Goal: Task Accomplishment & Management: Manage account settings

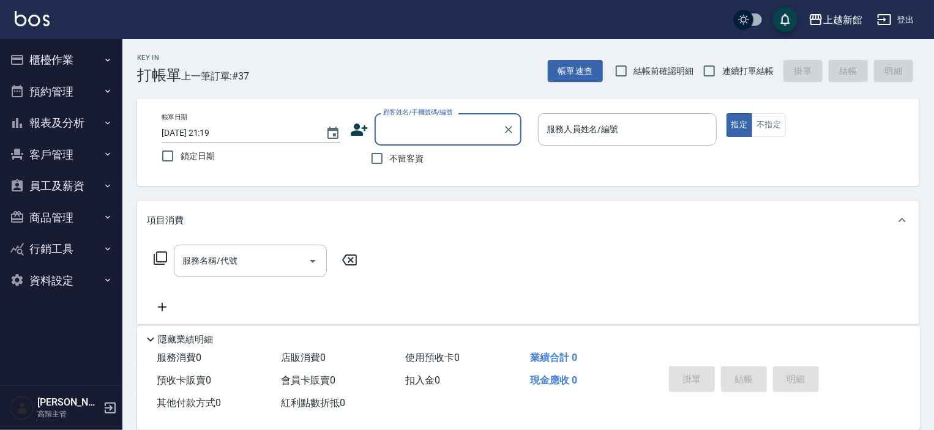
click at [50, 209] on button "商品管理" at bounding box center [61, 218] width 113 height 32
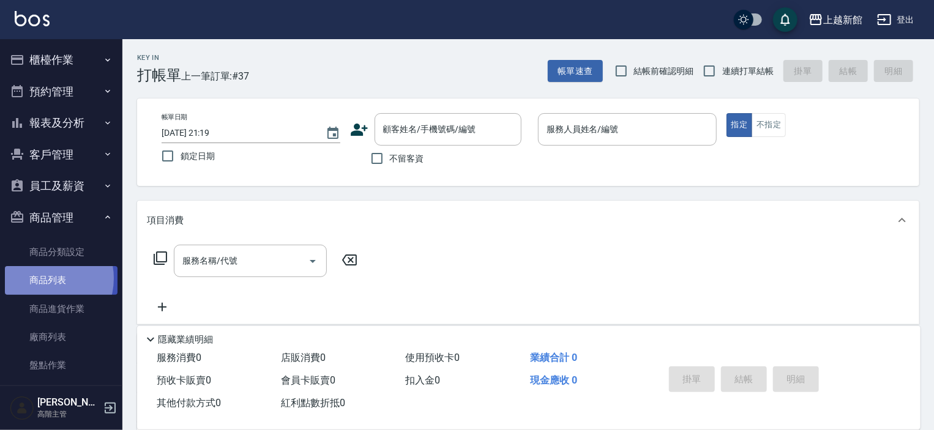
click at [42, 278] on link "商品列表" at bounding box center [61, 280] width 113 height 28
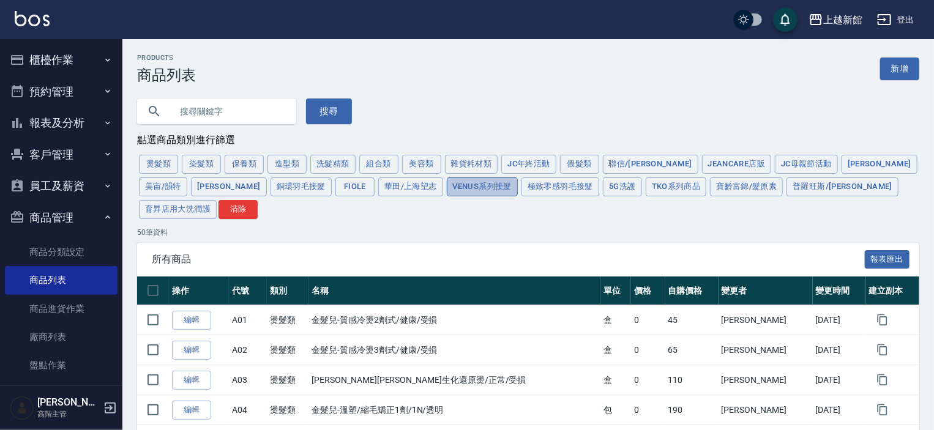
click at [447, 188] on button "Venus系列接髮" at bounding box center [482, 186] width 71 height 19
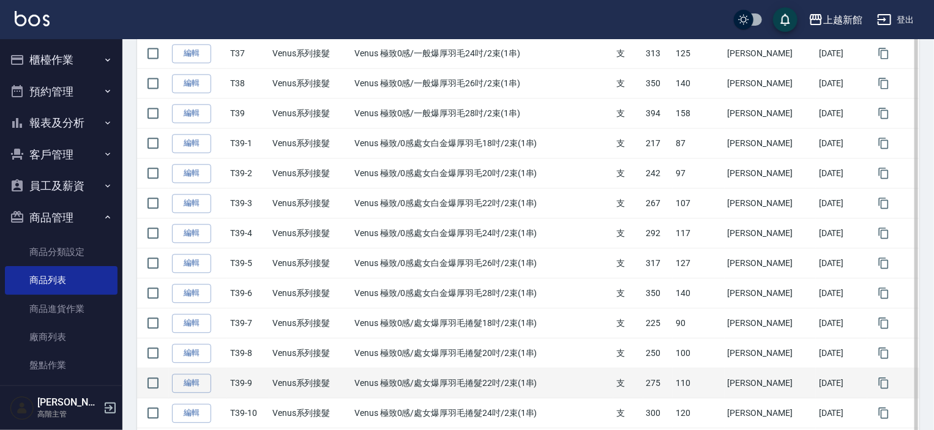
scroll to position [1405, 0]
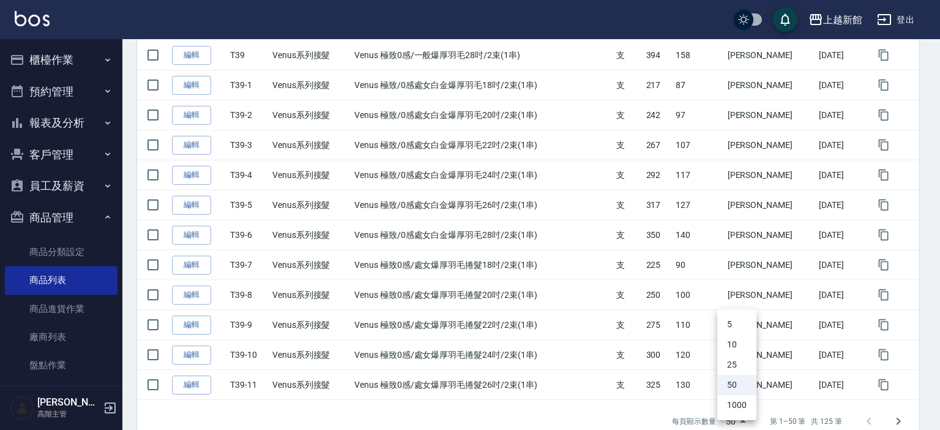
click at [737, 409] on li "1000" at bounding box center [736, 405] width 39 height 20
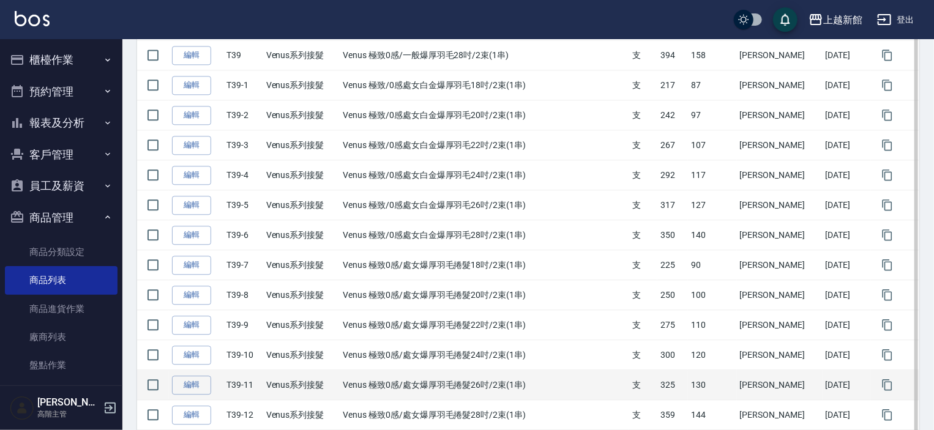
type input "1000"
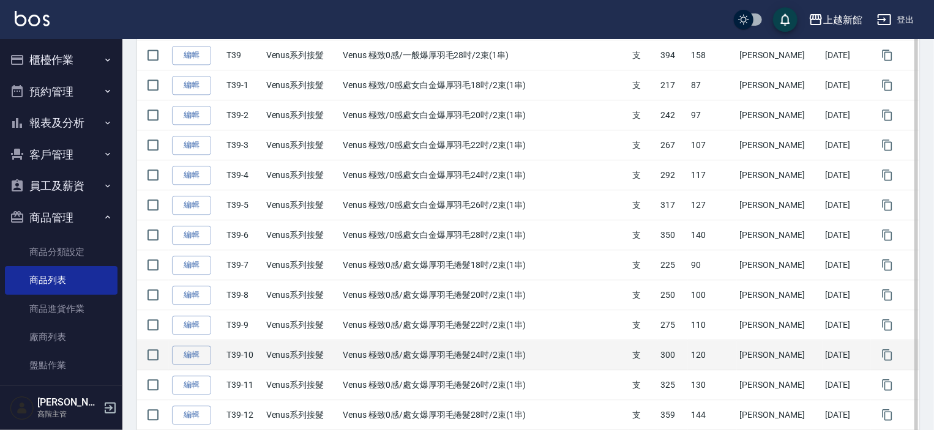
scroll to position [1649, 0]
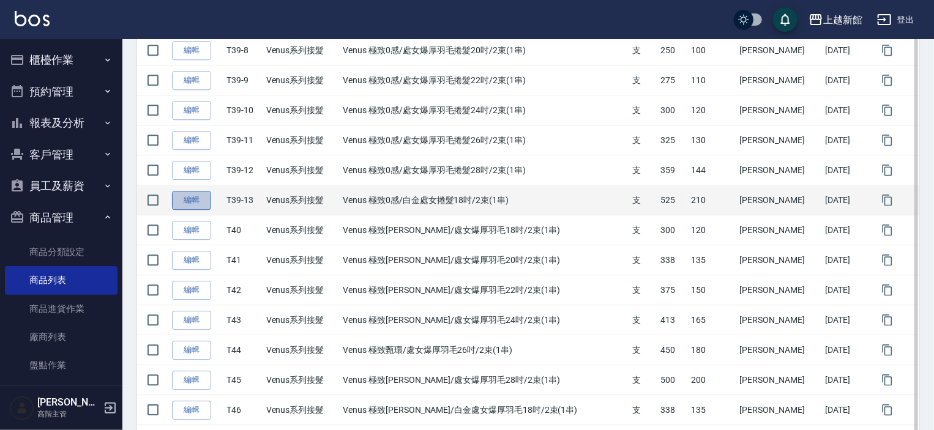
click at [195, 191] on link "編輯" at bounding box center [191, 200] width 39 height 19
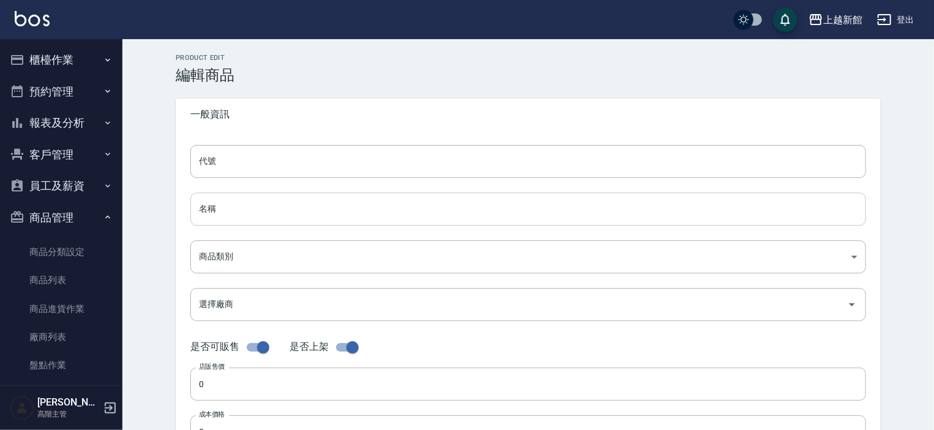
type input "T39-13"
type input "Venus 極致0感/白金處女捲髮18吋/2束(1串)"
type input "db6a2d13-9765-4739-bb0f-fcb69c6861b5"
type input "525"
type input "210"
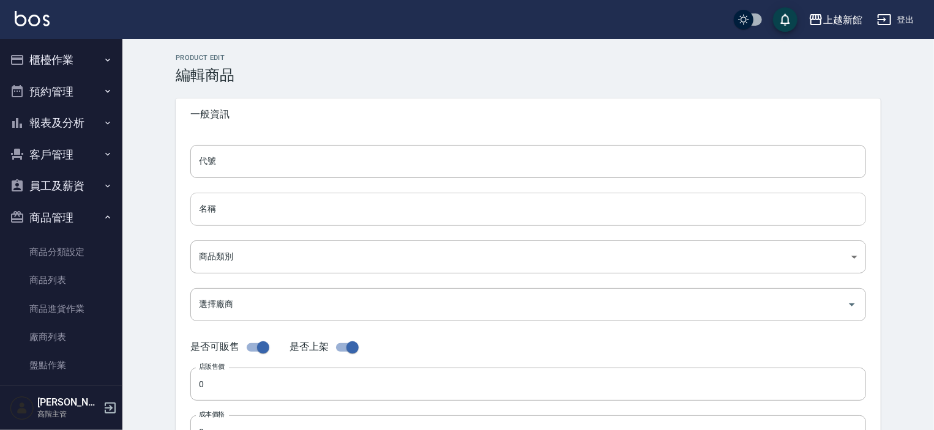
type input "210"
type input "支"
type input "UNSET"
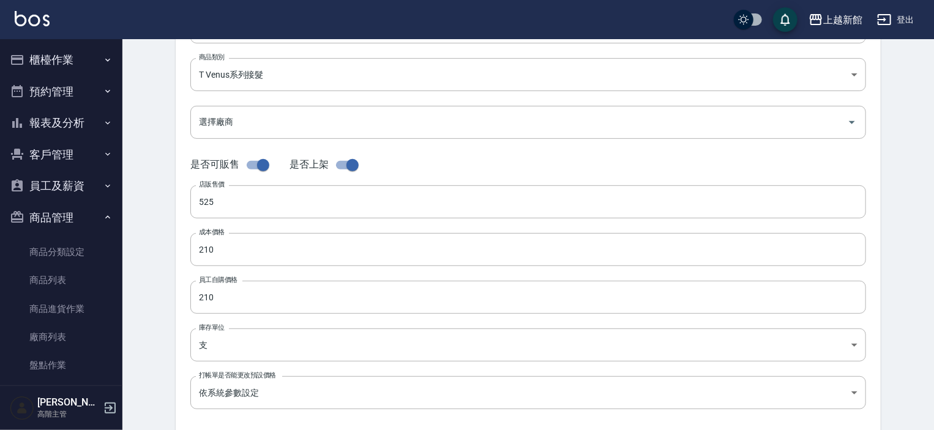
scroll to position [184, 0]
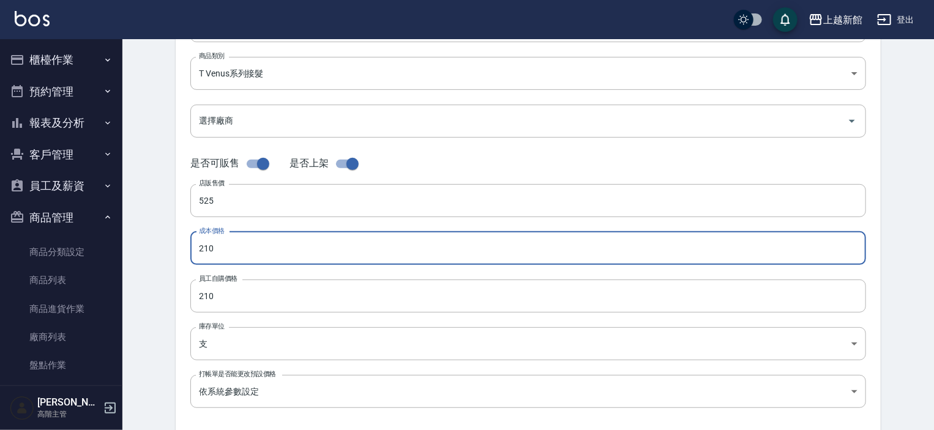
drag, startPoint x: 237, startPoint y: 248, endPoint x: 185, endPoint y: 245, distance: 51.5
click at [185, 245] on div "代號 T39-13 代號 名稱 Venus 極致0感/白金處女捲髮18吋/2束(1串) 名稱 商品類別 T Venus系列接髮 db6a2d13-9765…" at bounding box center [528, 192] width 705 height 491
type input "150"
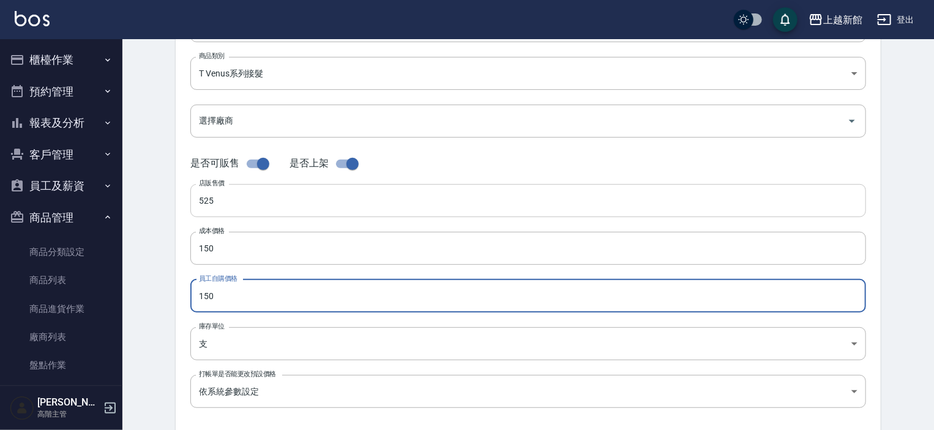
type input "150"
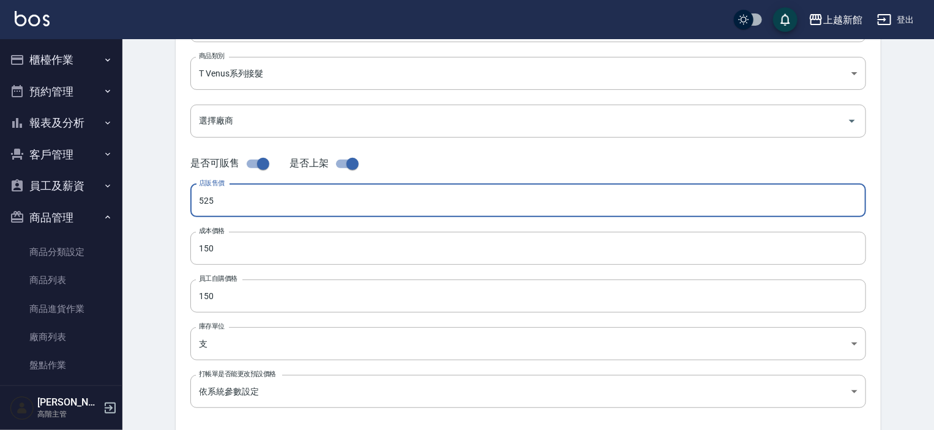
drag, startPoint x: 223, startPoint y: 200, endPoint x: 192, endPoint y: 205, distance: 31.6
click at [192, 205] on input "525" at bounding box center [528, 200] width 676 height 33
type input "375"
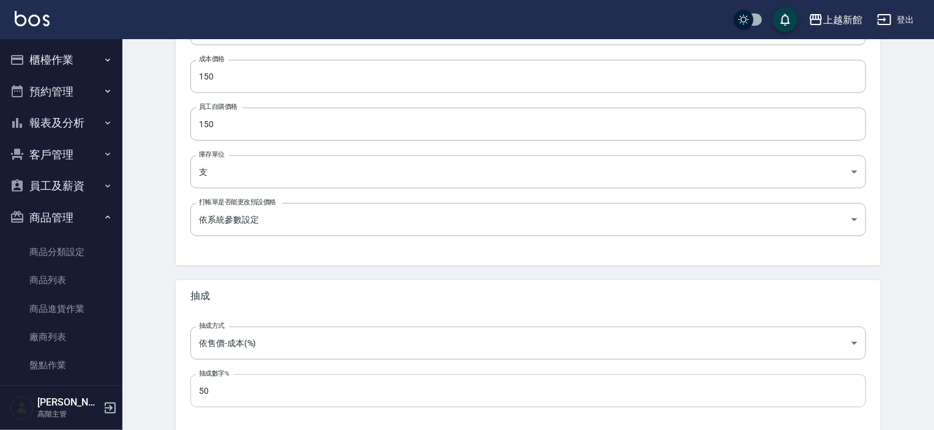
scroll to position [414, 0]
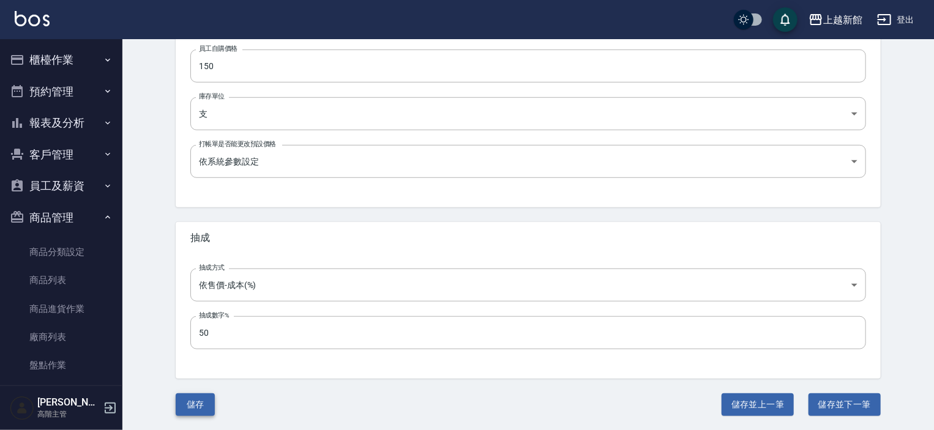
click at [196, 401] on button "儲存" at bounding box center [195, 405] width 39 height 23
